Goal: Task Accomplishment & Management: Use online tool/utility

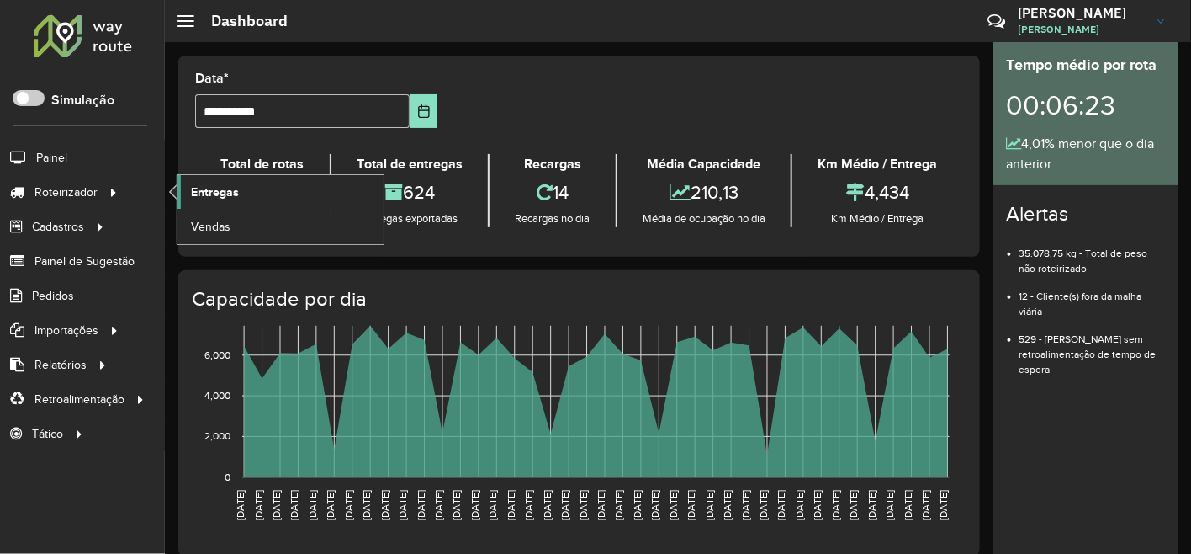
click at [229, 183] on span "Entregas" at bounding box center [215, 192] width 48 height 18
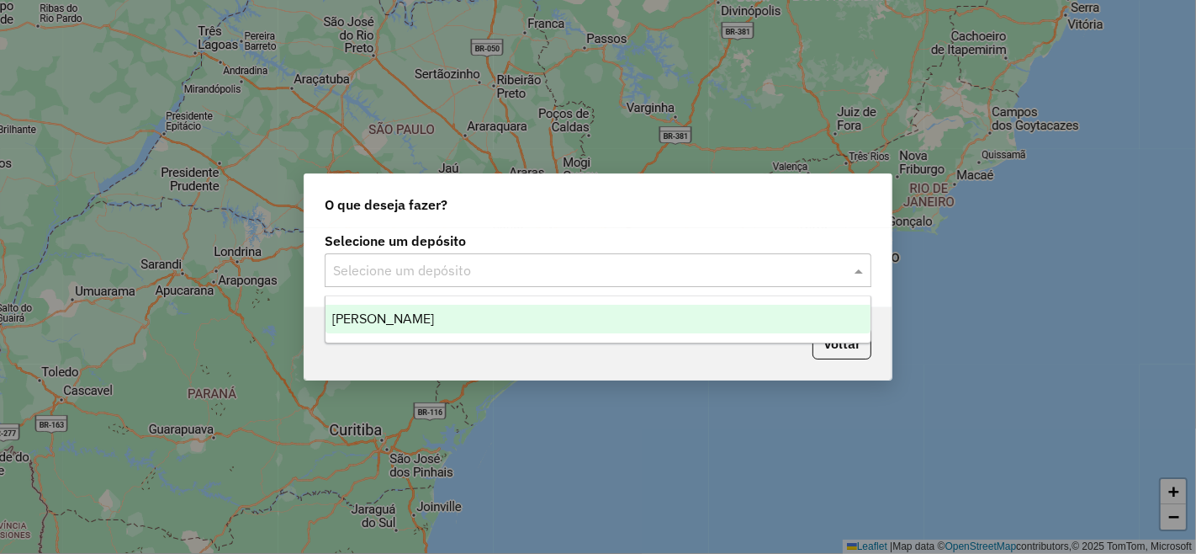
click at [570, 281] on div "Selecione um depósito" at bounding box center [598, 270] width 547 height 34
click at [556, 329] on div "[PERSON_NAME]" at bounding box center [598, 319] width 545 height 29
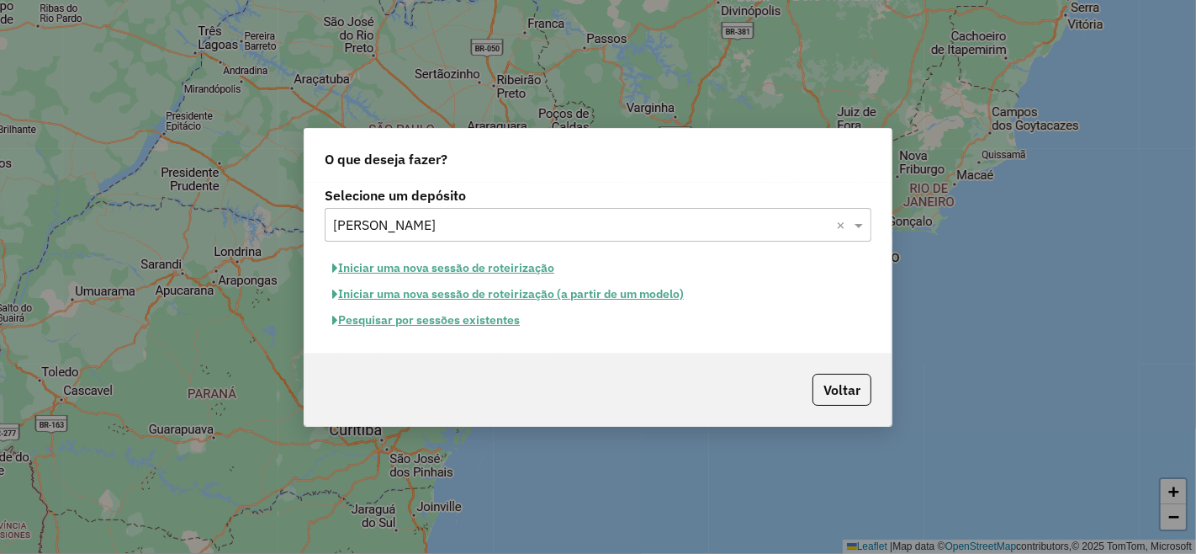
click at [484, 326] on button "Pesquisar por sessões existentes" at bounding box center [426, 320] width 203 height 26
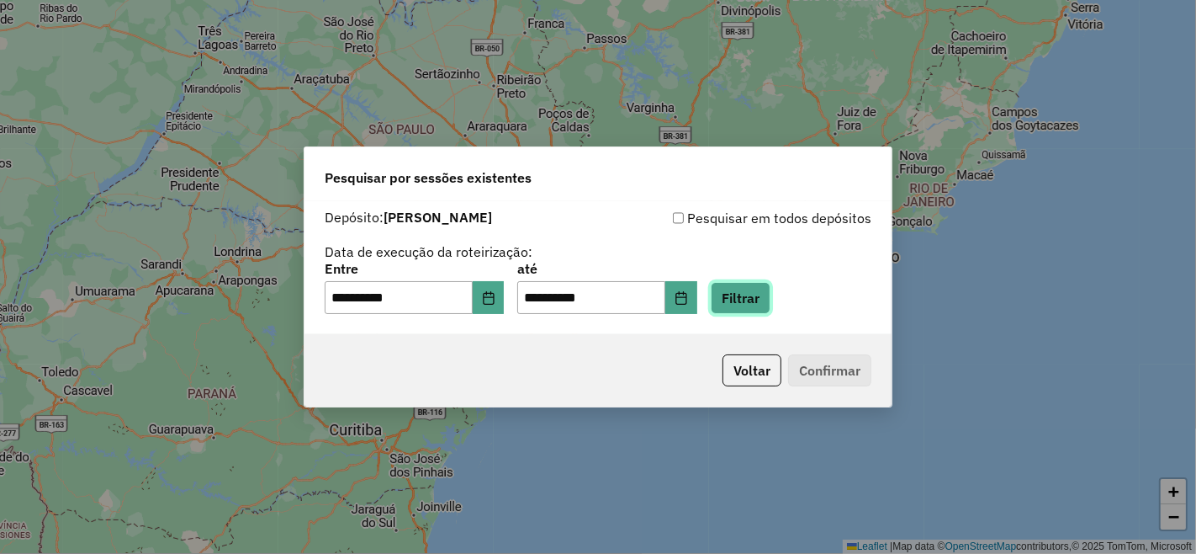
click at [771, 296] on button "Filtrar" at bounding box center [741, 298] width 60 height 32
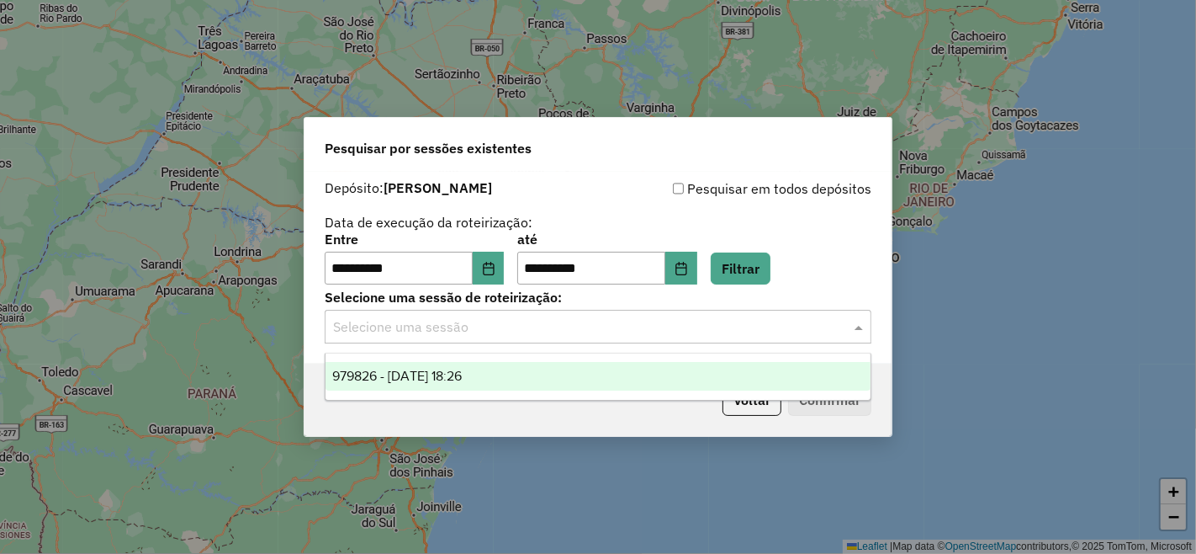
click at [599, 314] on div "Selecione uma sessão" at bounding box center [598, 327] width 547 height 34
click at [462, 368] on span "979826 - 15/08/2025 18:26" at bounding box center [397, 375] width 130 height 14
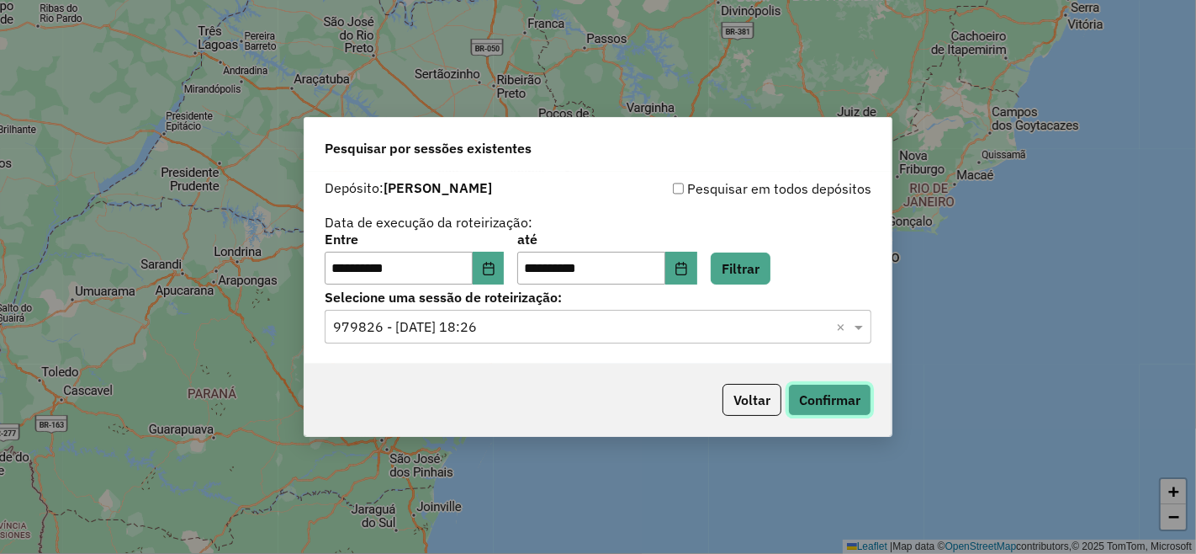
click at [827, 405] on button "Confirmar" at bounding box center [829, 400] width 83 height 32
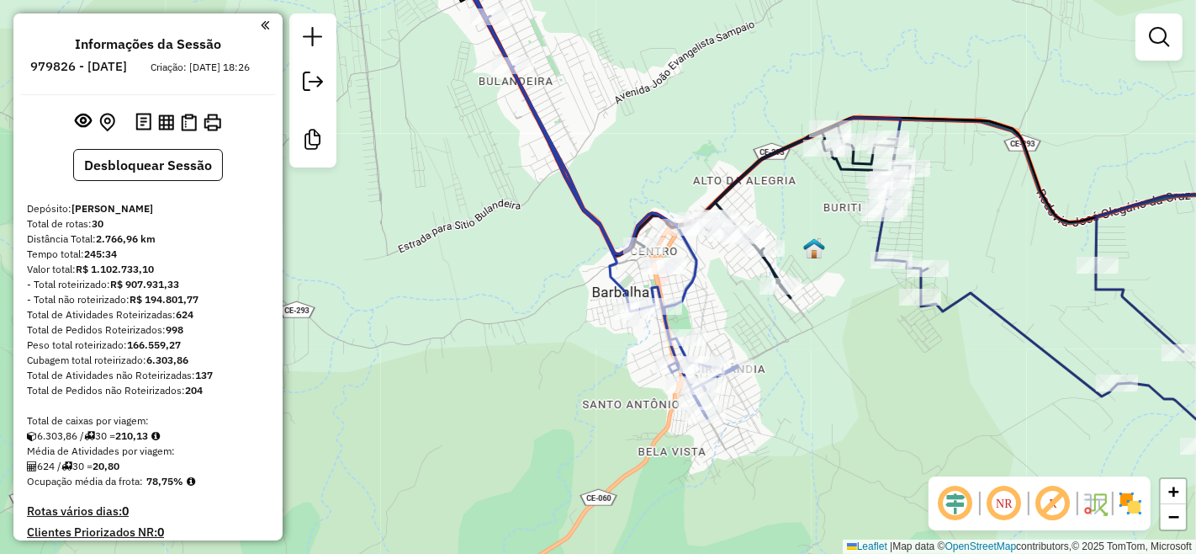
drag, startPoint x: 768, startPoint y: 404, endPoint x: 727, endPoint y: 334, distance: 81.1
click at [727, 334] on div "Janela de atendimento Grade de atendimento Capacidade Transportadoras Veículos …" at bounding box center [598, 277] width 1196 height 554
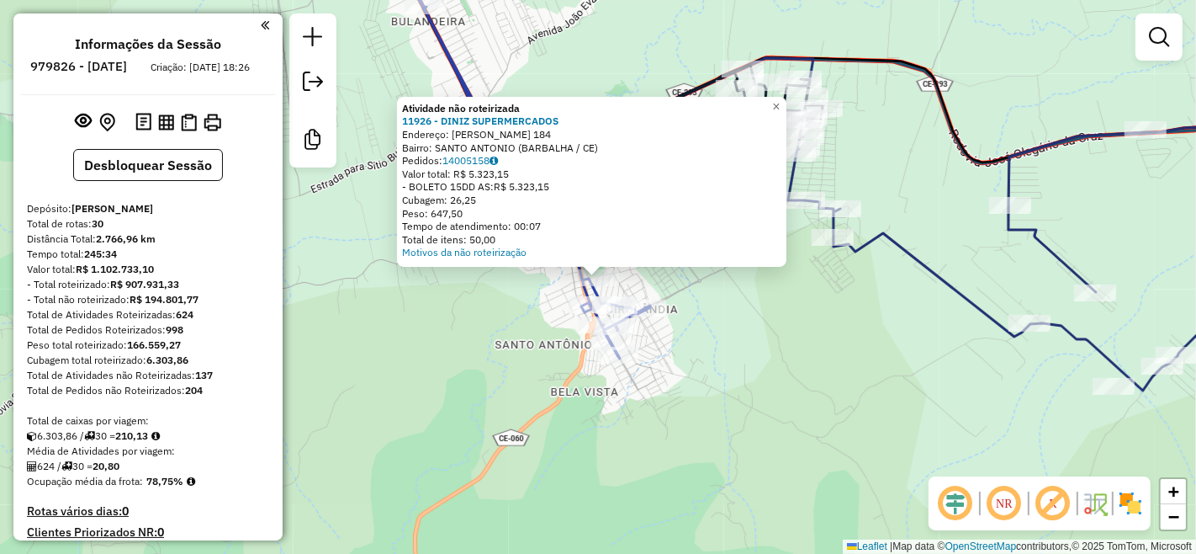
click at [547, 360] on div "Atividade não roteirizada 11926 - DINIZ SUPERMERCADOS Endereço: MIGUEL DE FREIT…" at bounding box center [598, 277] width 1196 height 554
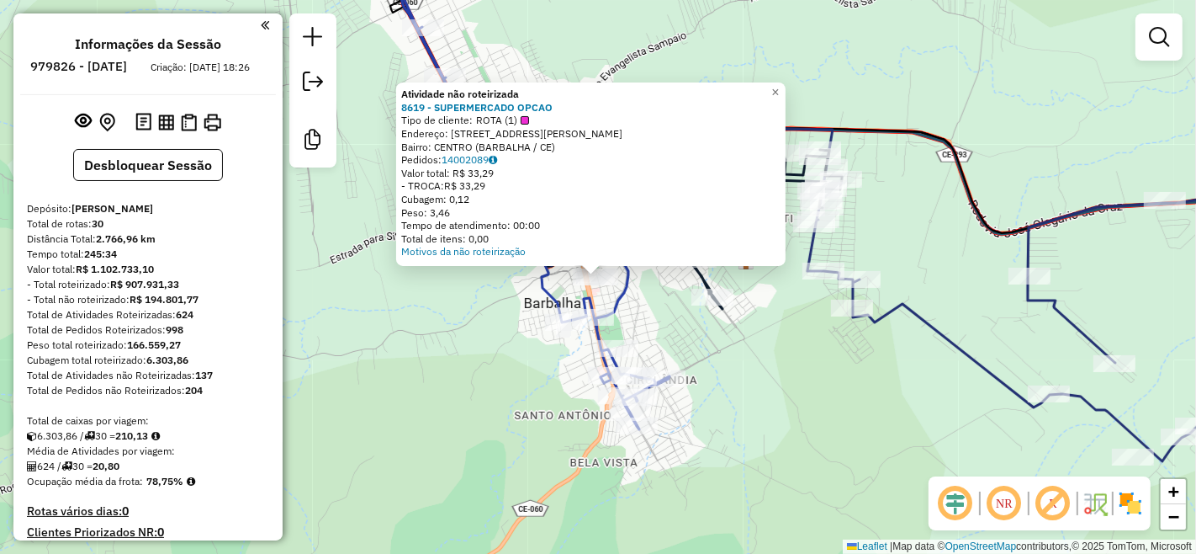
click at [760, 450] on div "Atividade não roteirizada 8619 - SUPERMERCADO OPCAO Tipo de cliente: ROTA (1) E…" at bounding box center [598, 277] width 1196 height 554
